Goal: Information Seeking & Learning: Understand process/instructions

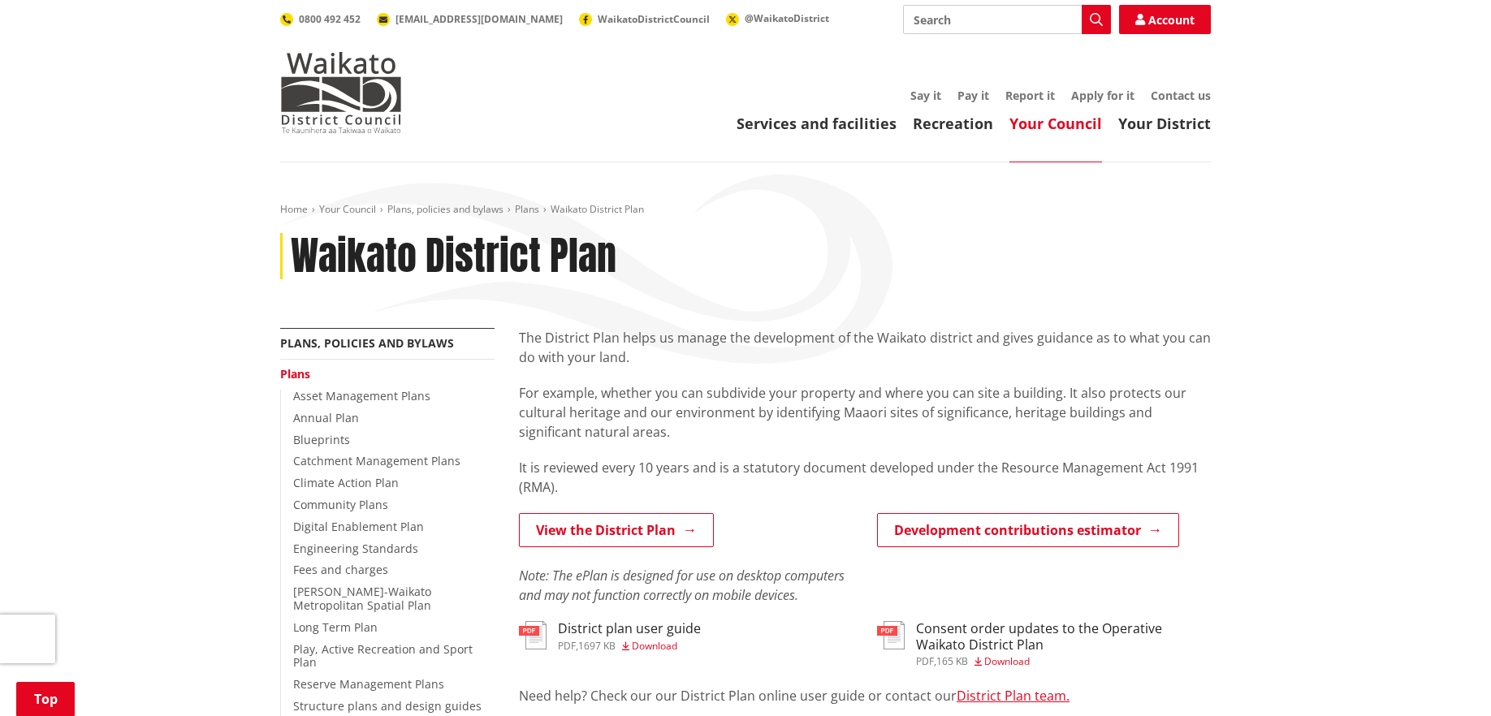
scroll to position [166, 0]
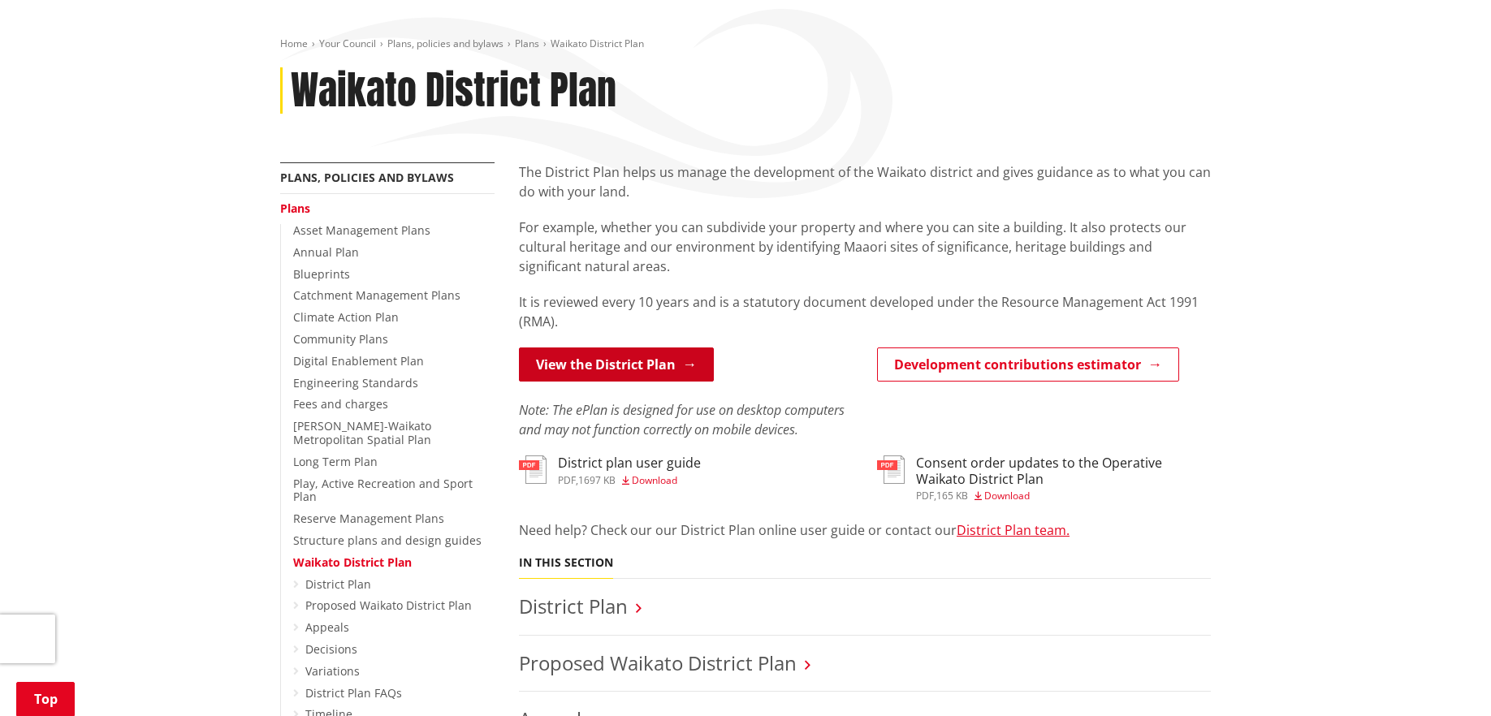
click at [607, 360] on link "View the District Plan" at bounding box center [616, 364] width 195 height 34
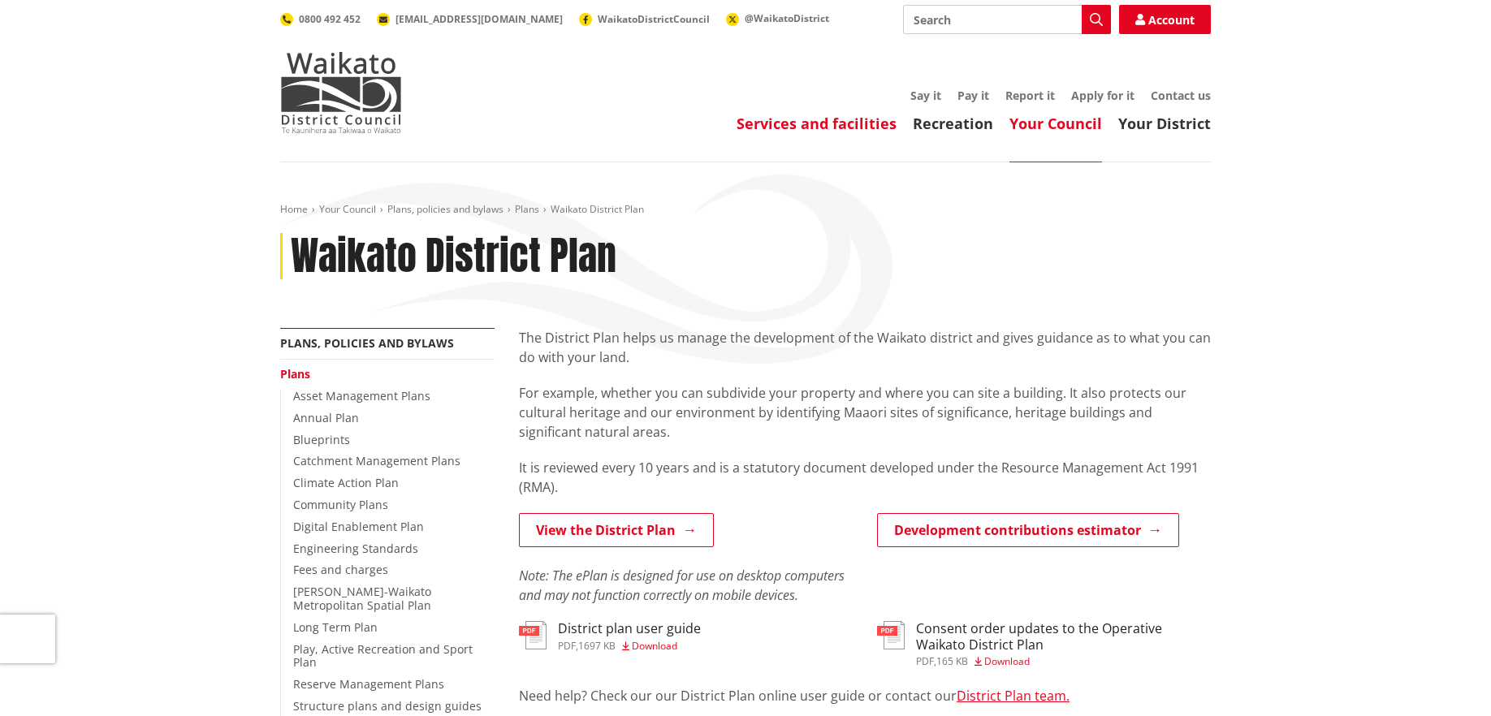
click at [825, 119] on link "Services and facilities" at bounding box center [816, 123] width 160 height 19
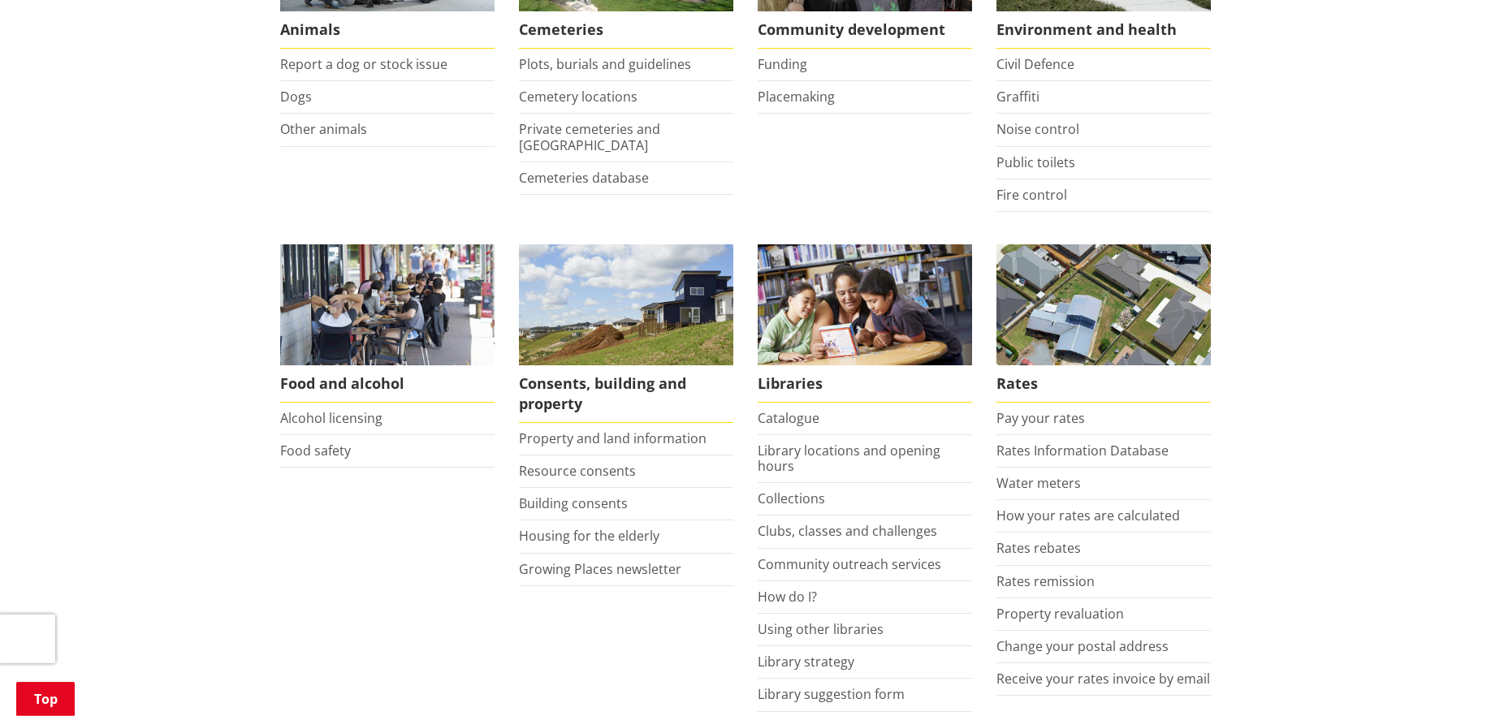
scroll to position [497, 0]
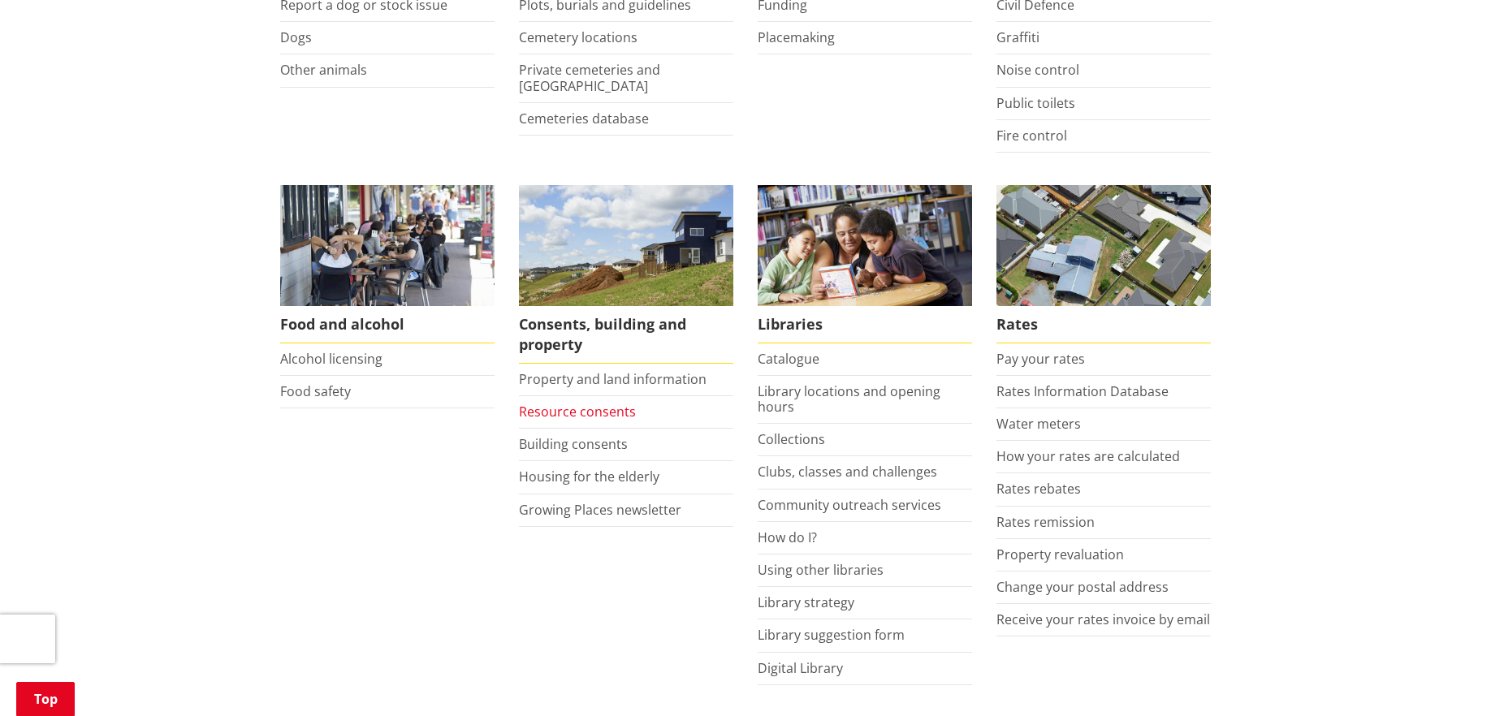
click at [546, 412] on link "Resource consents" at bounding box center [577, 412] width 117 height 18
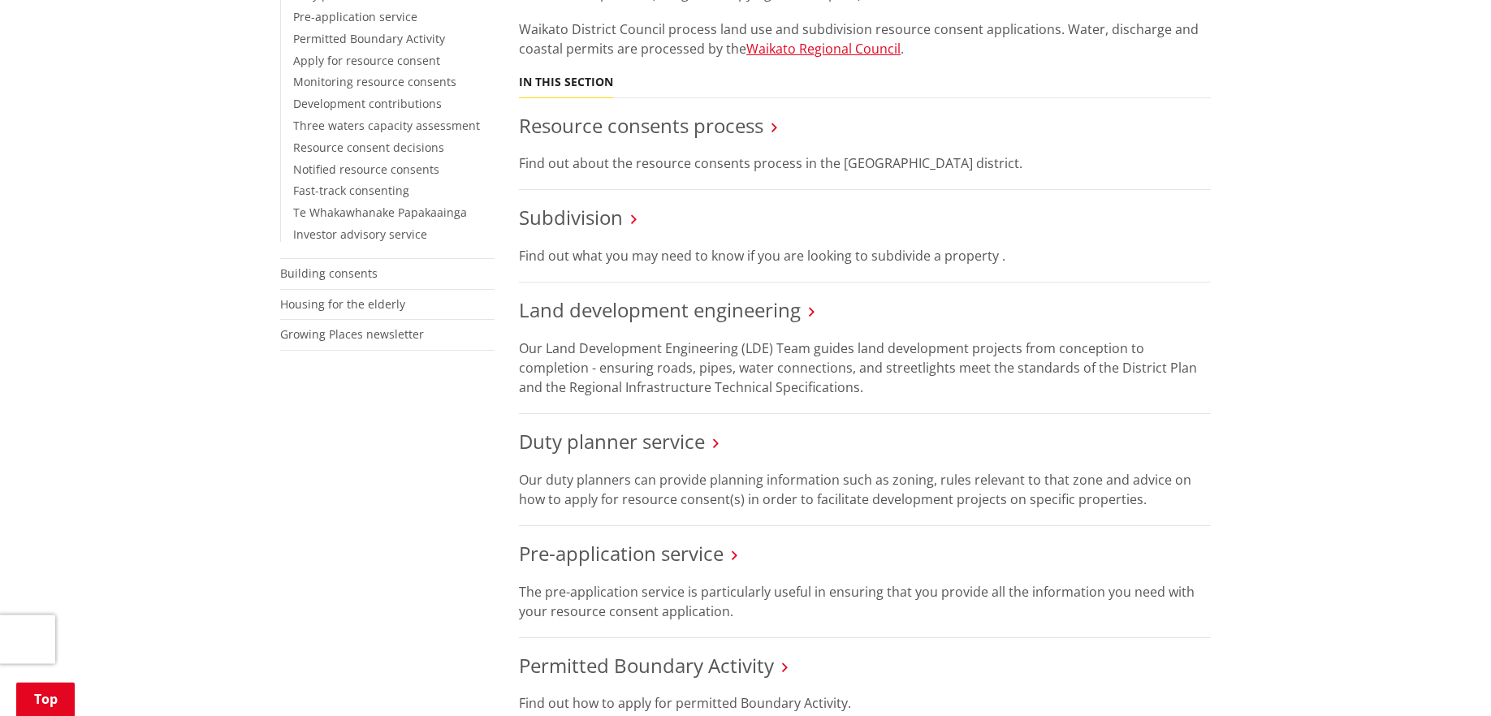
scroll to position [580, 0]
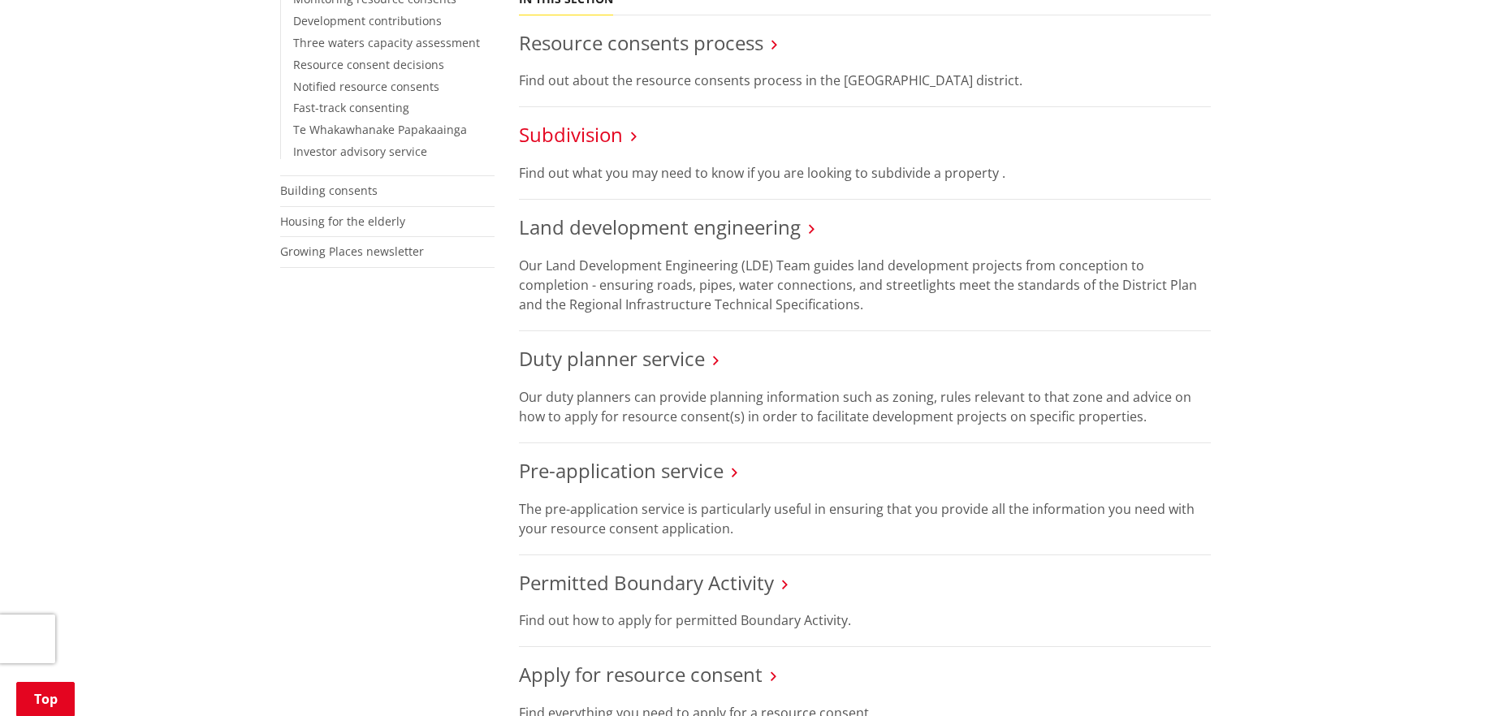
click at [574, 131] on link "Subdivision" at bounding box center [571, 134] width 104 height 27
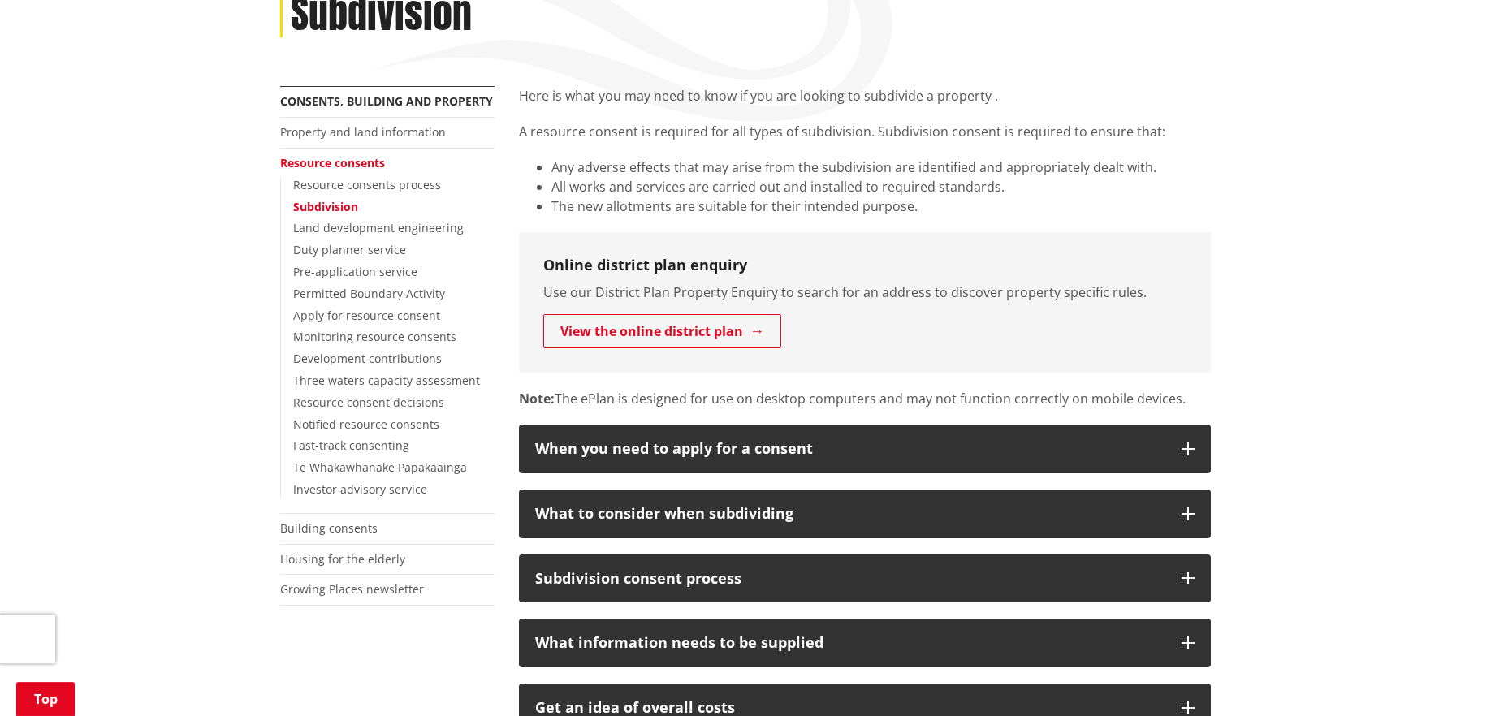
scroll to position [248, 0]
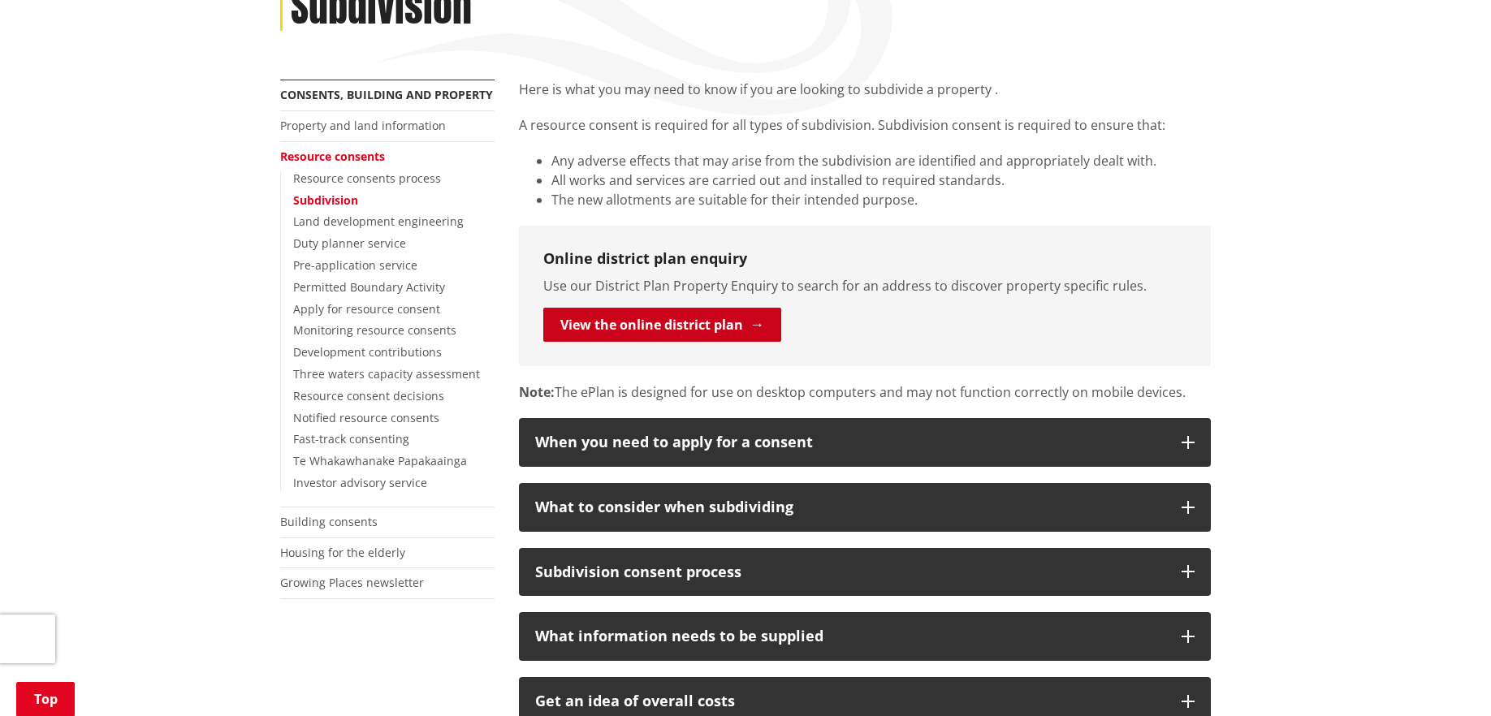
click at [640, 327] on link "View the online district plan" at bounding box center [662, 325] width 238 height 34
